Goal: Information Seeking & Learning: Learn about a topic

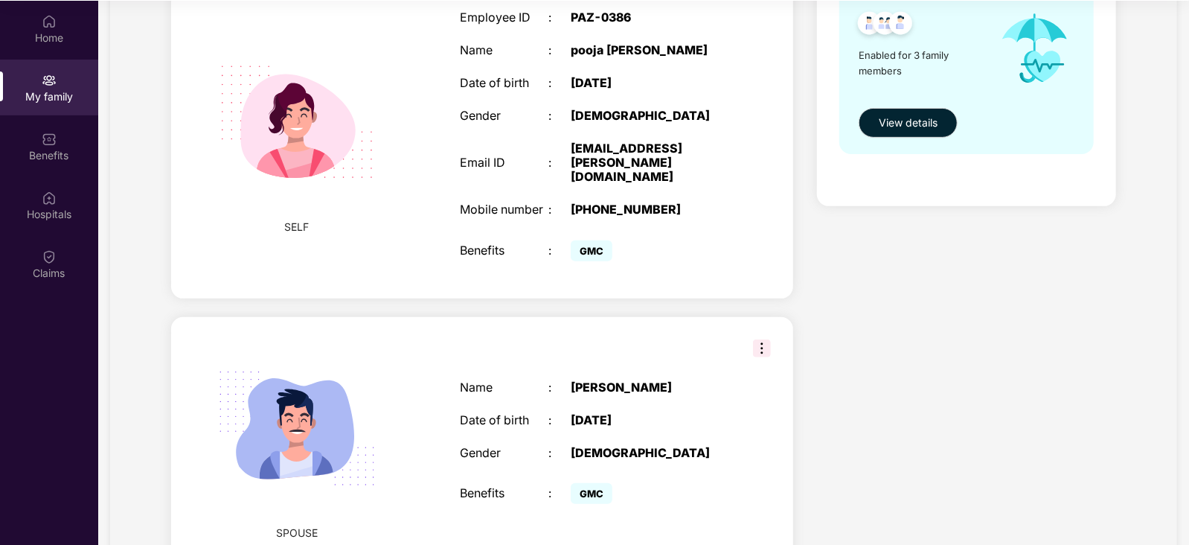
scroll to position [257, 0]
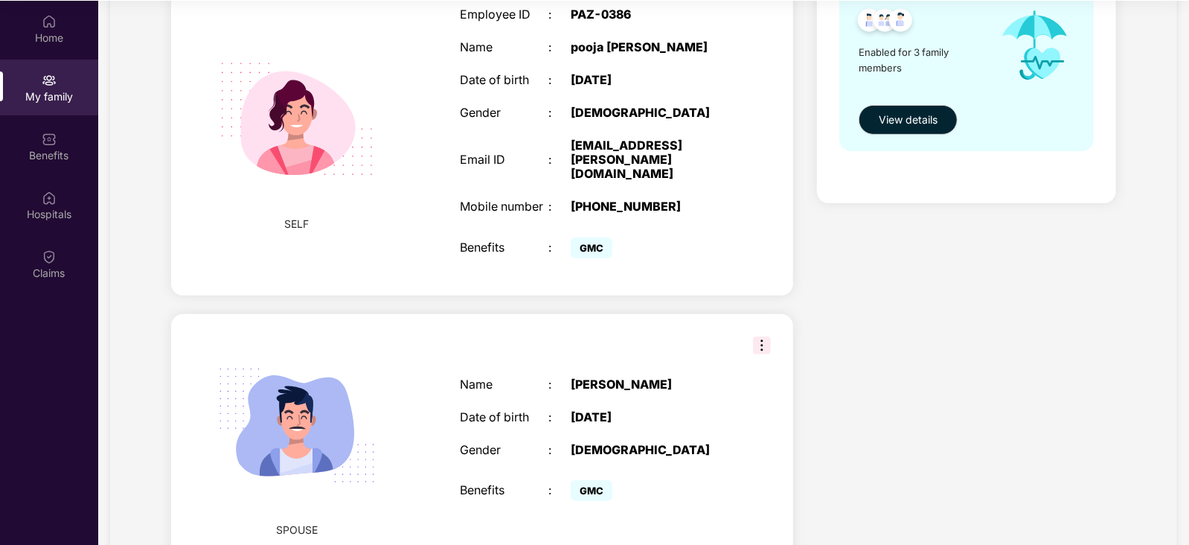
click at [753, 349] on img at bounding box center [762, 345] width 18 height 18
click at [949, 312] on div "Health Cover cover ₹3 Lakhs Policy issued [DATE] Policy Expiry [DATE] Enabled f…" at bounding box center [966, 347] width 323 height 1023
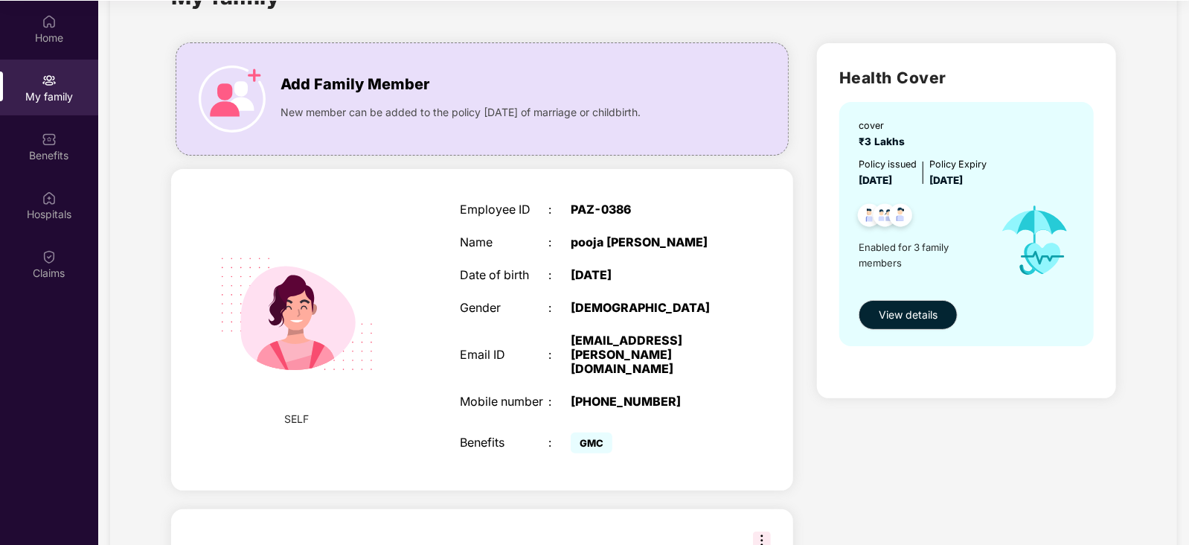
scroll to position [0, 0]
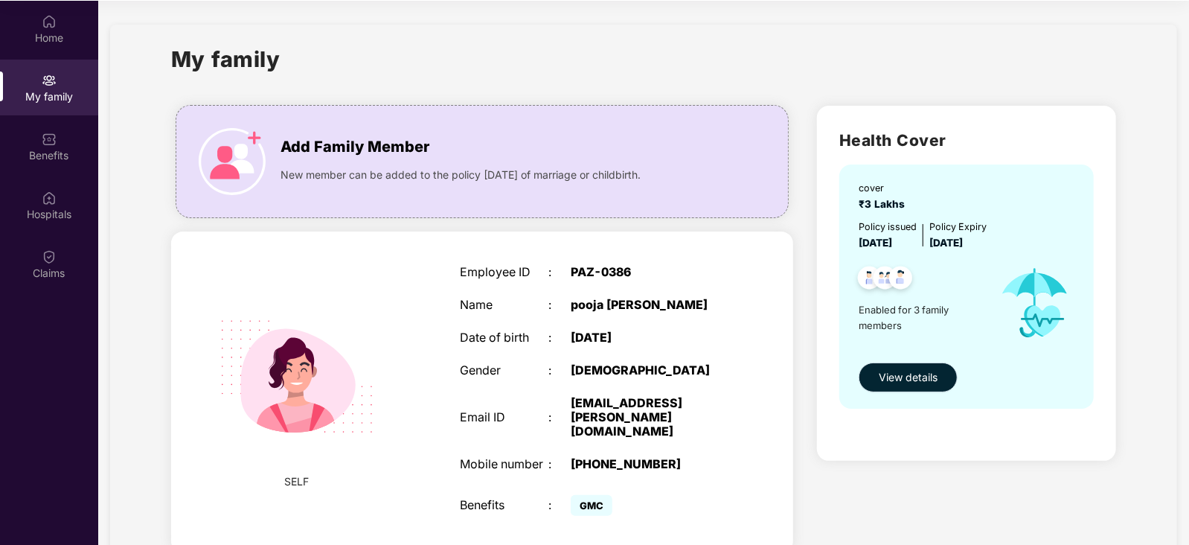
click at [912, 381] on span "View details" at bounding box center [908, 377] width 59 height 16
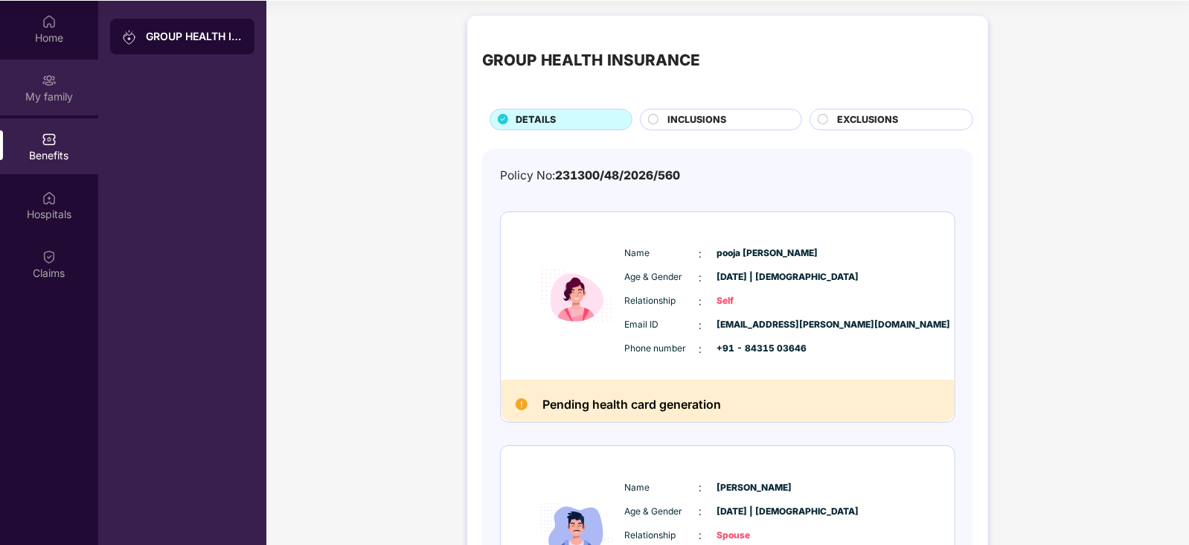
click at [57, 76] on div "My family" at bounding box center [49, 88] width 98 height 56
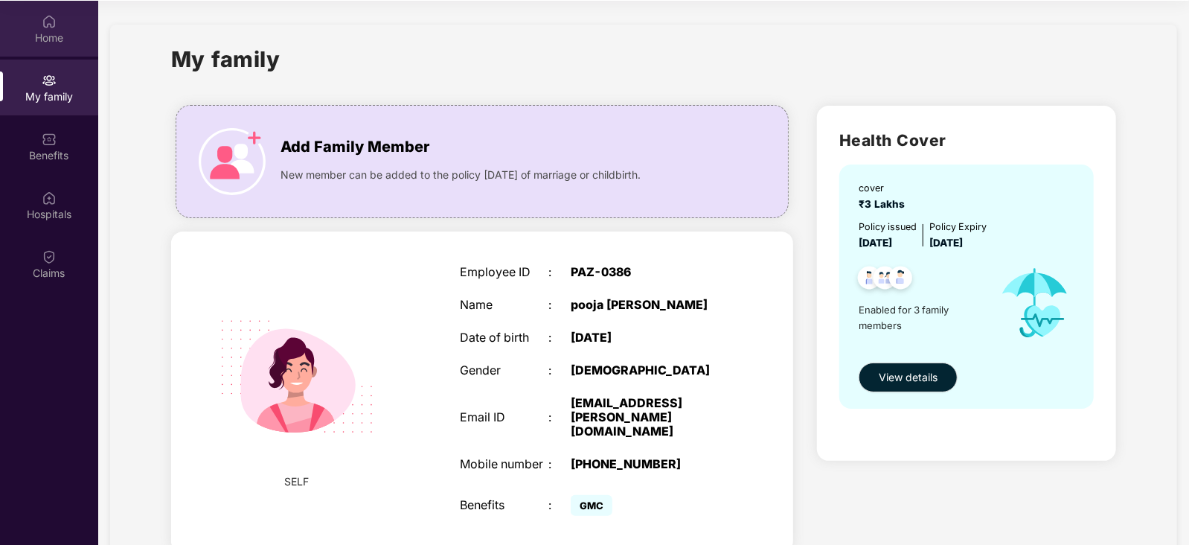
click at [34, 33] on div "Home" at bounding box center [49, 38] width 98 height 15
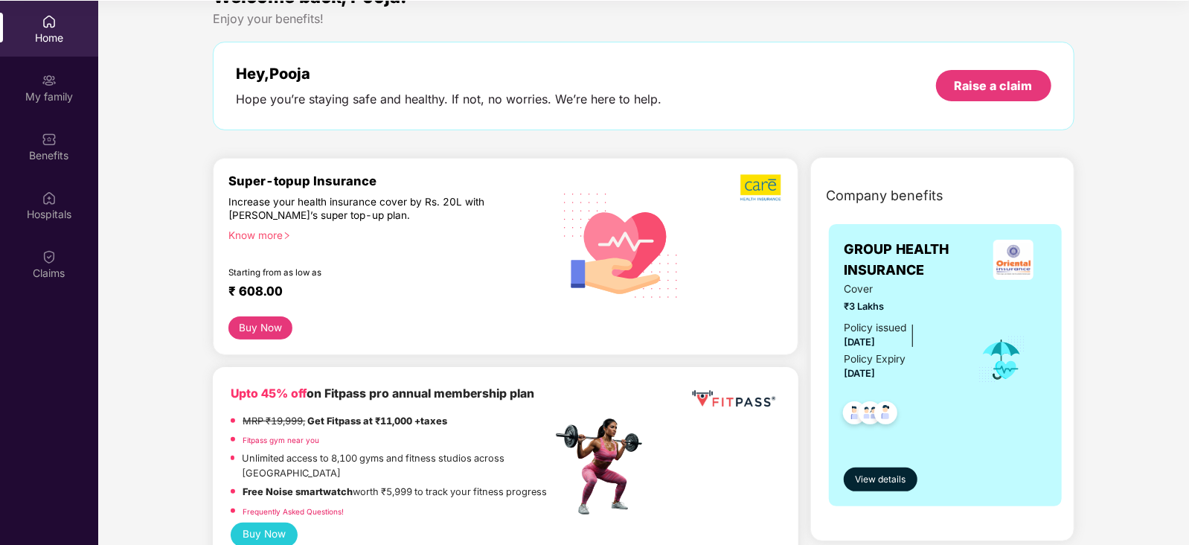
scroll to position [29, 0]
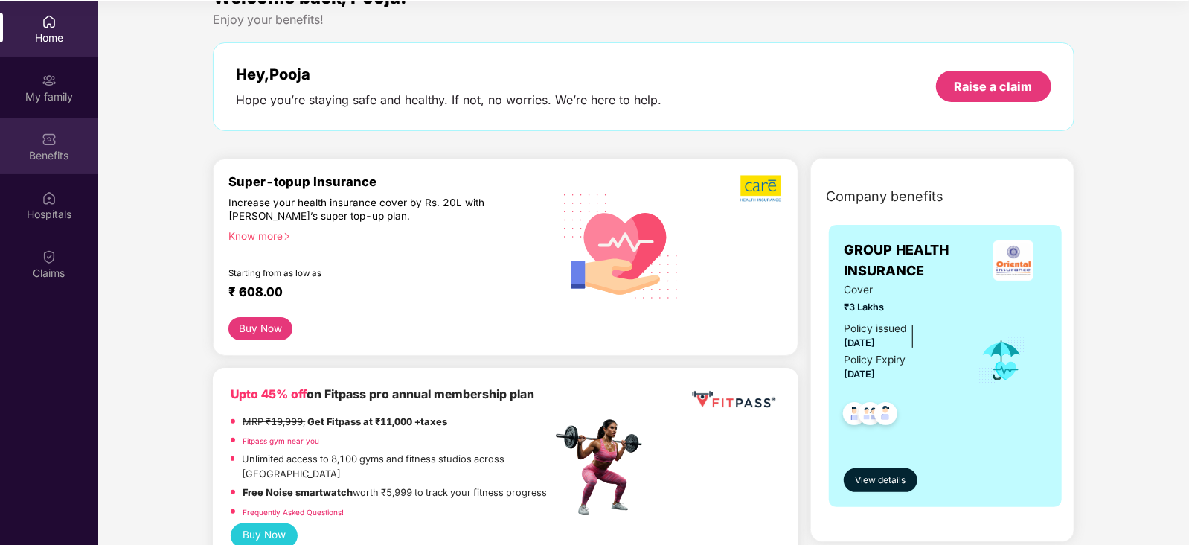
click at [0, 140] on div "Benefits" at bounding box center [49, 146] width 98 height 56
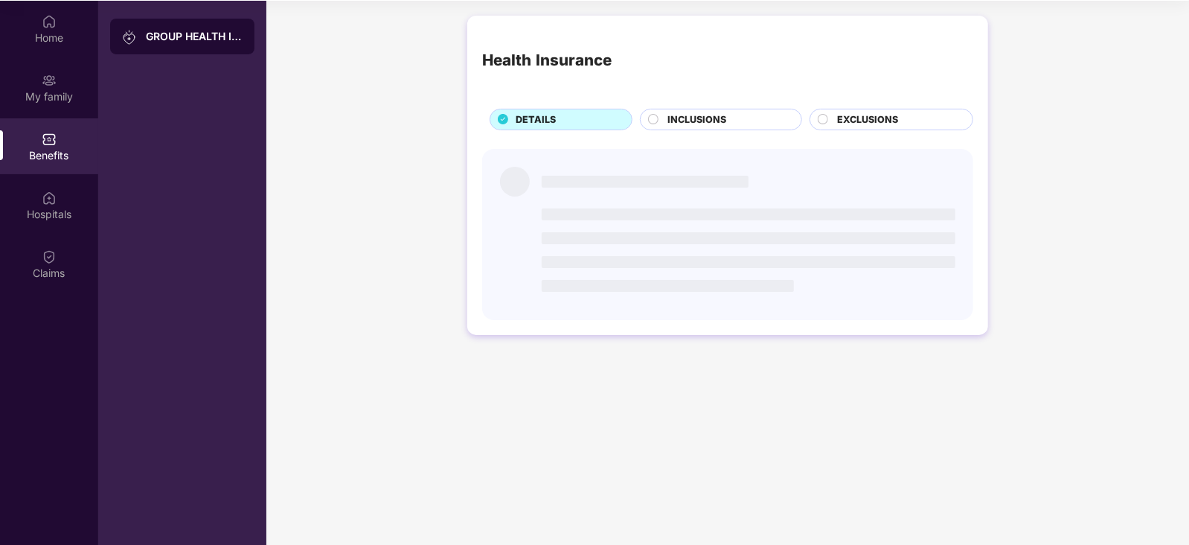
scroll to position [0, 0]
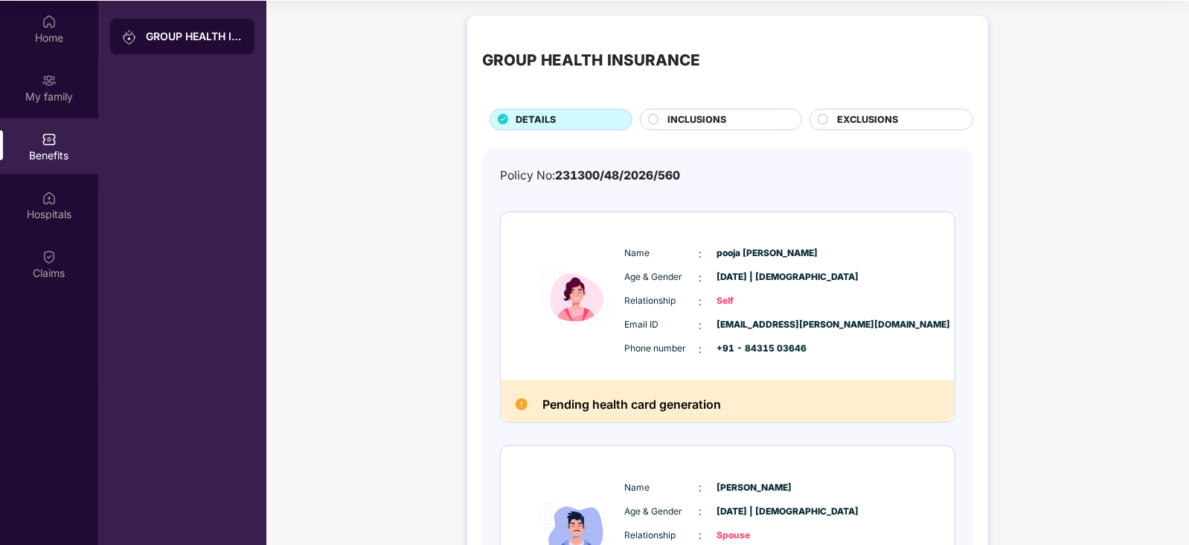
click at [728, 365] on div "Name : [PERSON_NAME] Age & Gender : [DATE] | [DEMOGRAPHIC_DATA] Relationship : …" at bounding box center [728, 295] width 454 height 167
click at [775, 324] on span "[EMAIL_ADDRESS][PERSON_NAME][DOMAIN_NAME]" at bounding box center [754, 325] width 74 height 14
click at [42, 80] on img at bounding box center [49, 80] width 15 height 15
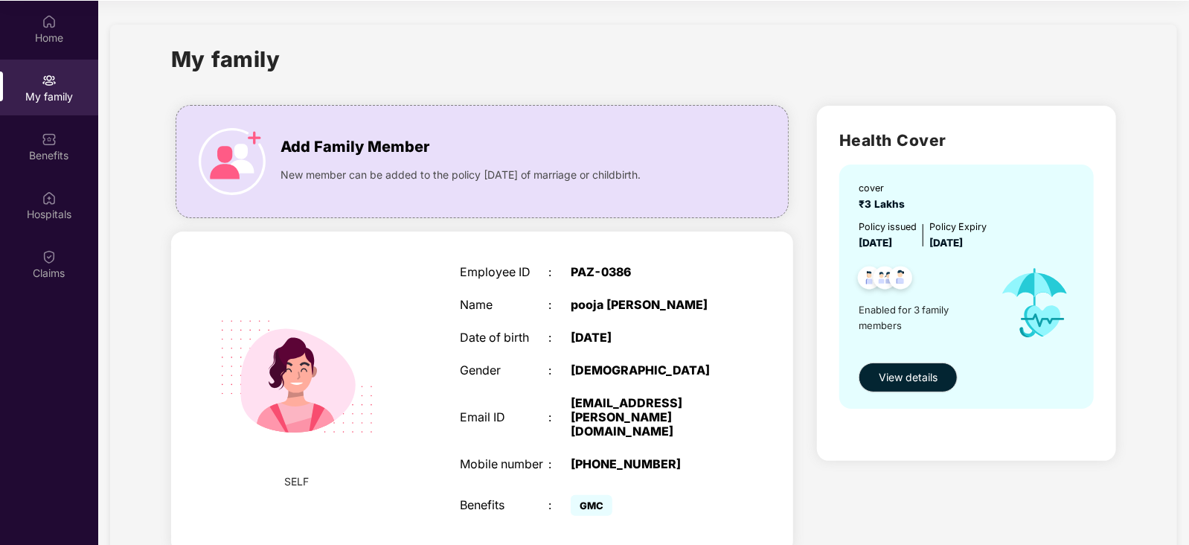
click at [670, 344] on div "[DATE]" at bounding box center [649, 337] width 156 height 14
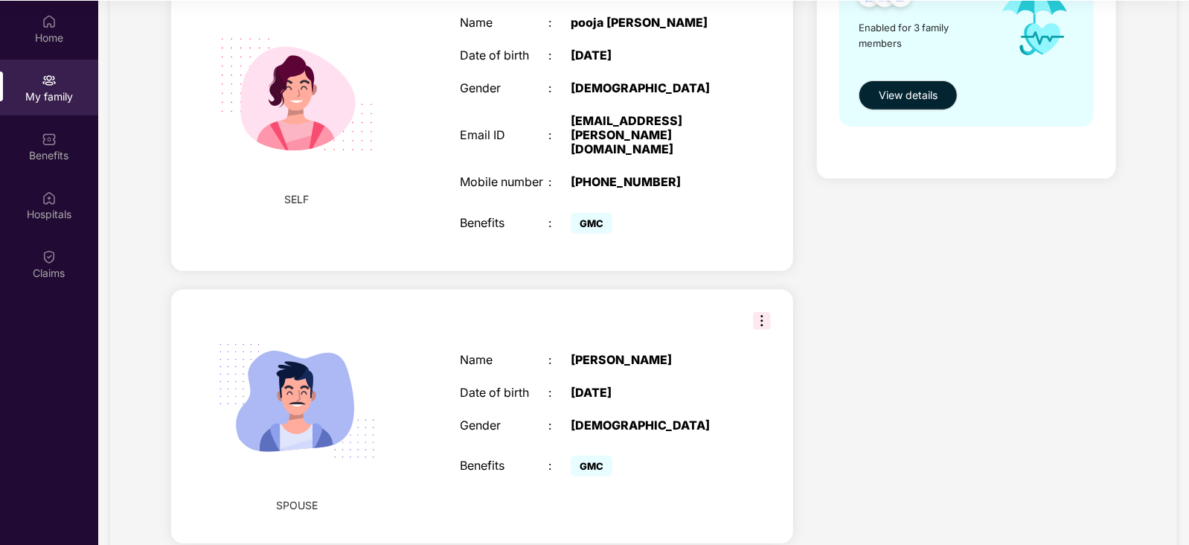
scroll to position [283, 0]
click at [753, 318] on img at bounding box center [762, 320] width 18 height 18
click at [931, 234] on div "Health Cover cover ₹3 Lakhs Policy issued [DATE] Policy Expiry [DATE] Enabled f…" at bounding box center [966, 322] width 323 height 1023
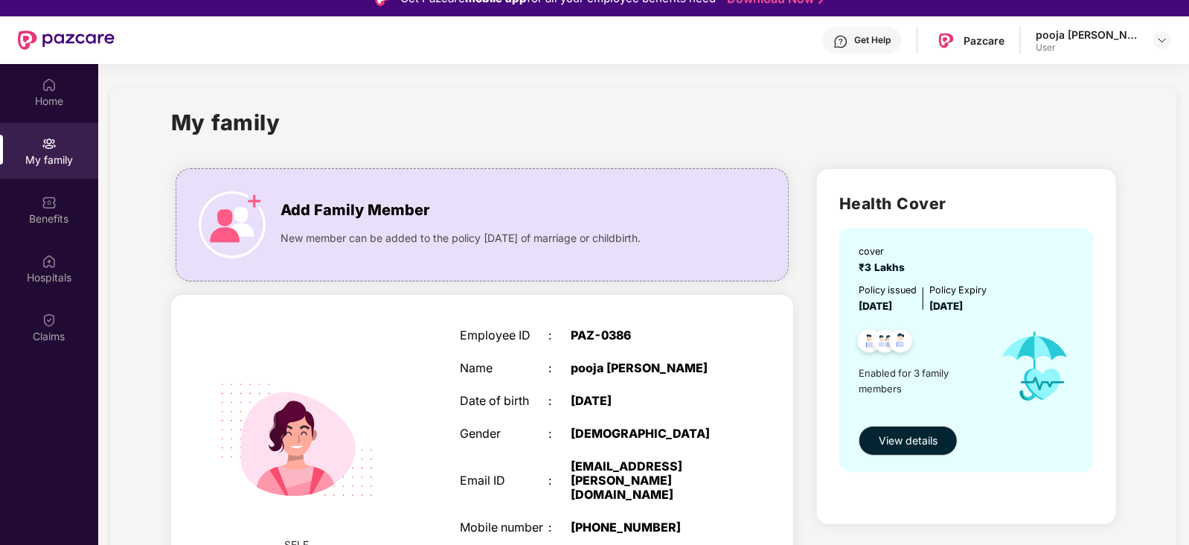
scroll to position [0, 0]
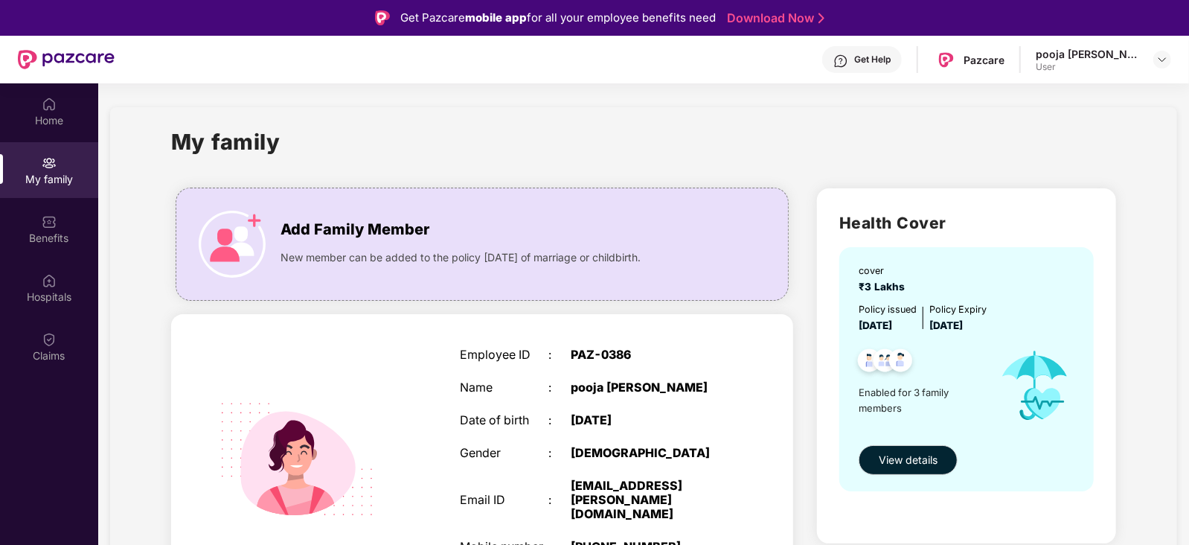
click at [714, 340] on div "Employee ID : PAZ-0386 Name : [PERSON_NAME] Date of birth : [DEMOGRAPHIC_DATA] …" at bounding box center [593, 474] width 296 height 291
click at [67, 228] on div "Benefits" at bounding box center [49, 229] width 98 height 56
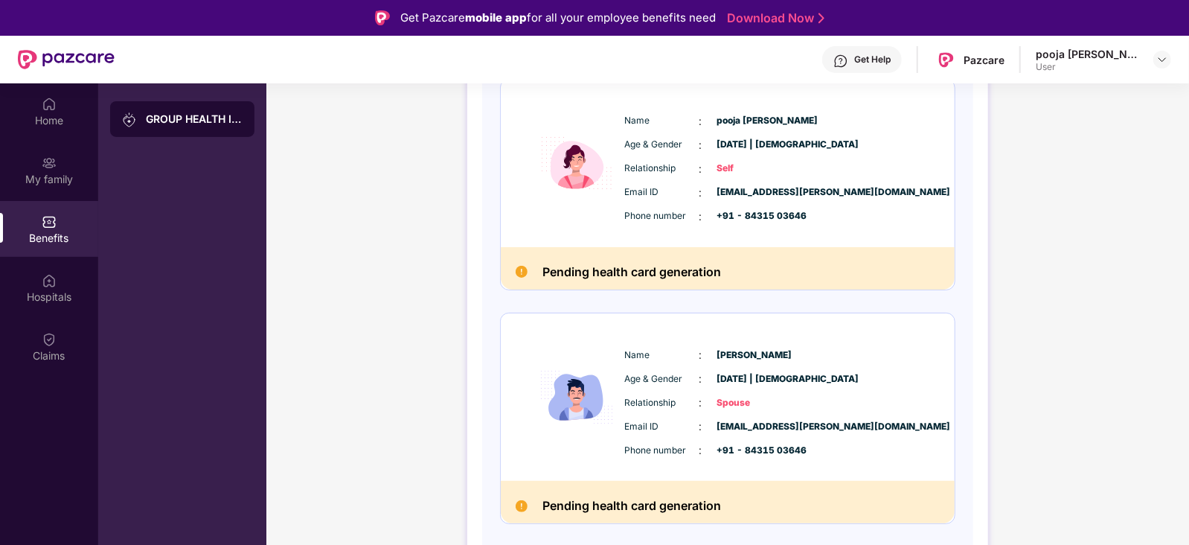
scroll to position [216, 0]
click at [756, 199] on div "Email ID : [EMAIL_ADDRESS][PERSON_NAME][DOMAIN_NAME] Phone number : +91 - 84315…" at bounding box center [772, 204] width 303 height 40
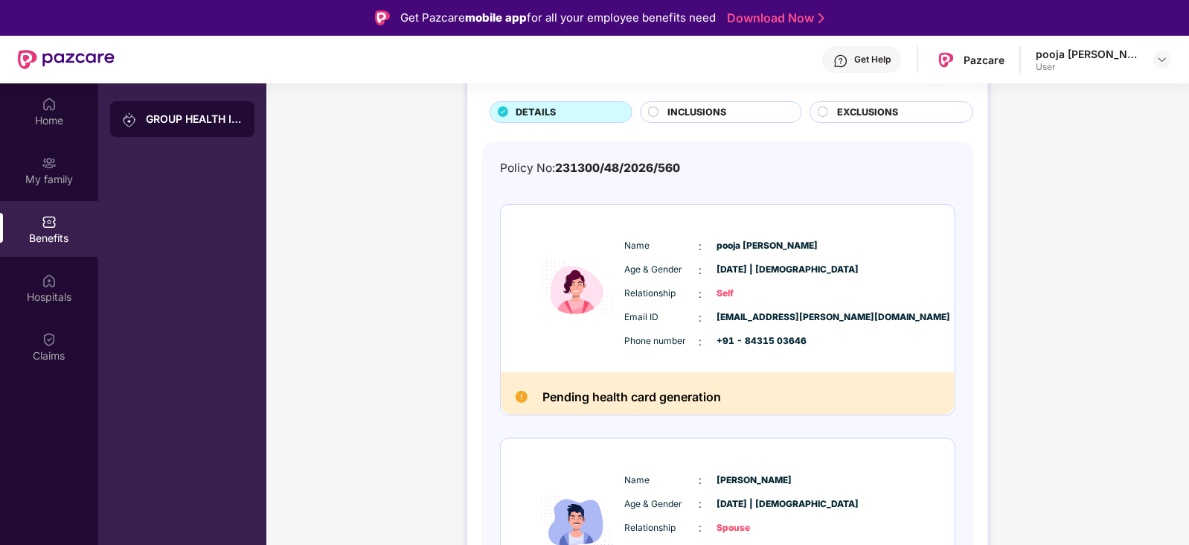
scroll to position [0, 0]
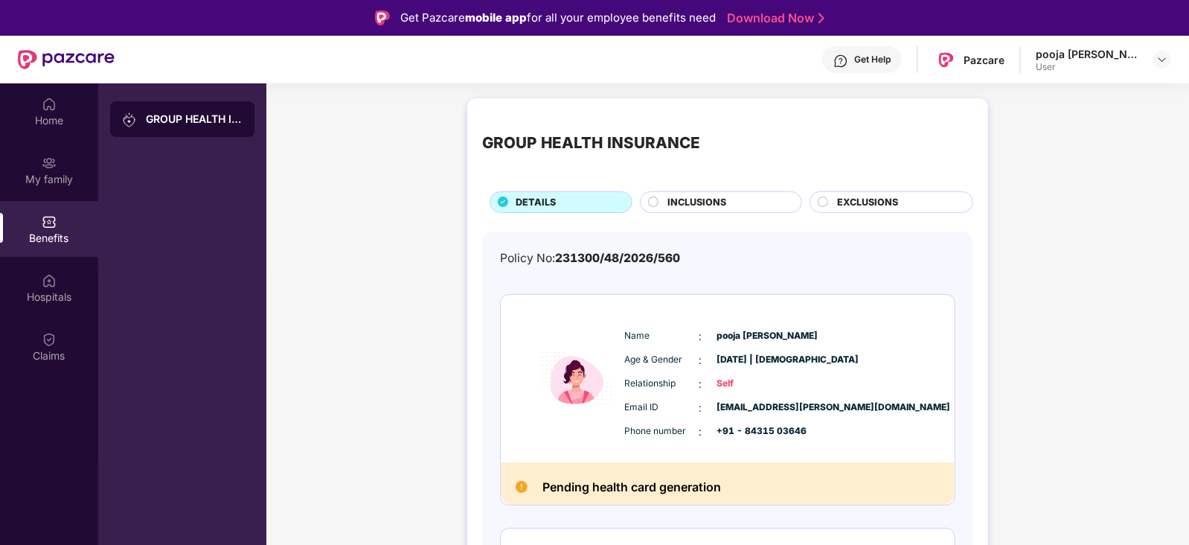
click at [914, 73] on div "Get Help Pazcare pooja [PERSON_NAME] User" at bounding box center [643, 60] width 1057 height 48
click at [891, 59] on div "Get Help" at bounding box center [872, 60] width 36 height 12
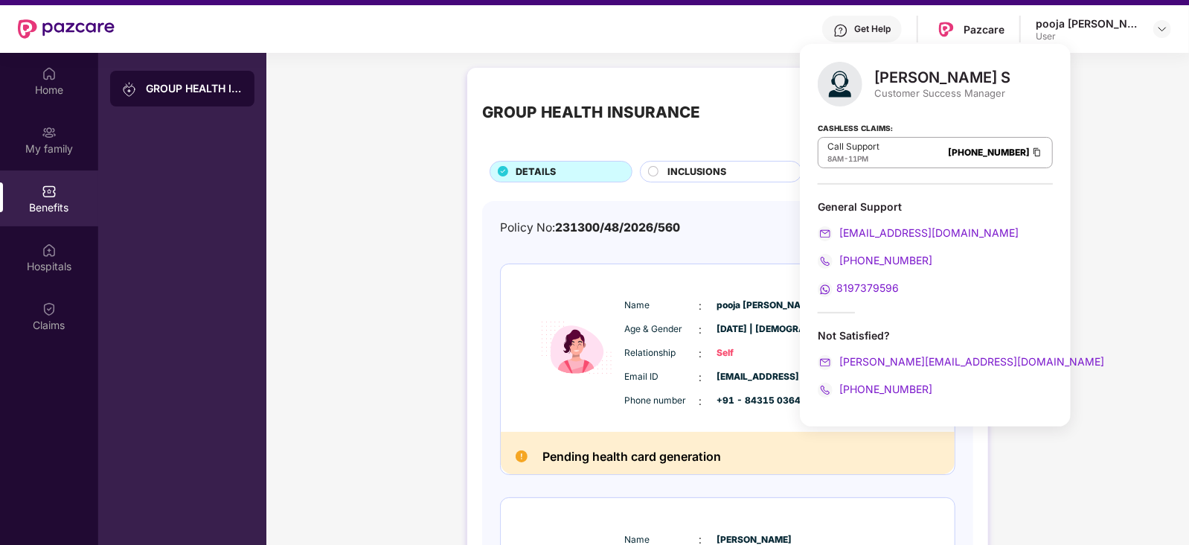
scroll to position [30, 0]
